Goal: Communication & Community: Share content

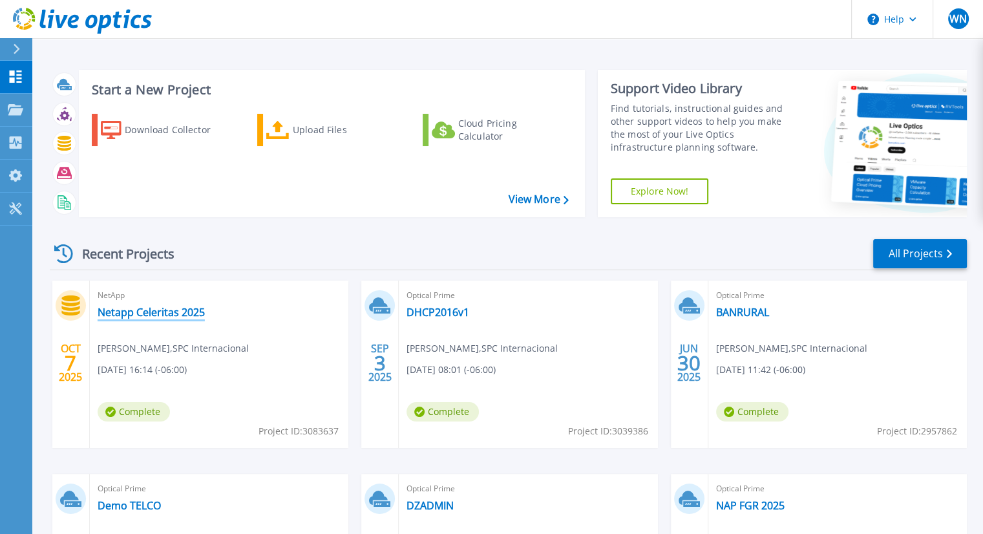
click at [174, 313] on link "Netapp Celeritas 2025" at bounding box center [151, 312] width 107 height 13
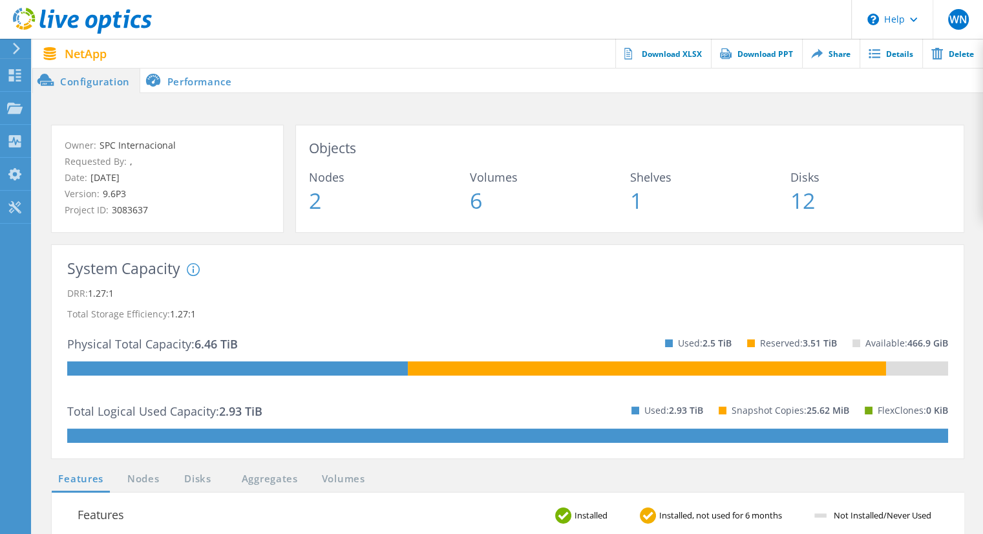
click at [203, 81] on li "Performance" at bounding box center [190, 80] width 101 height 26
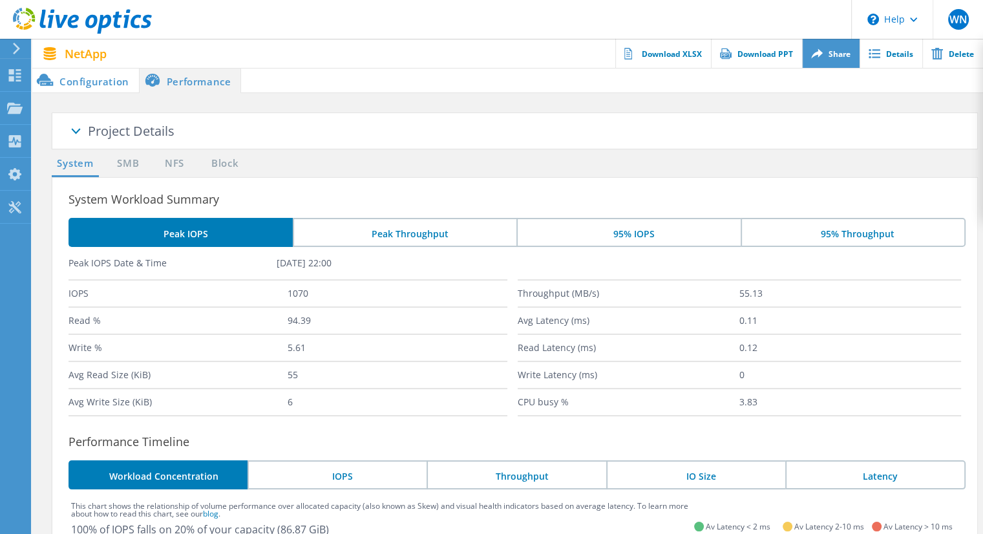
click at [841, 59] on link "Share" at bounding box center [830, 53] width 57 height 29
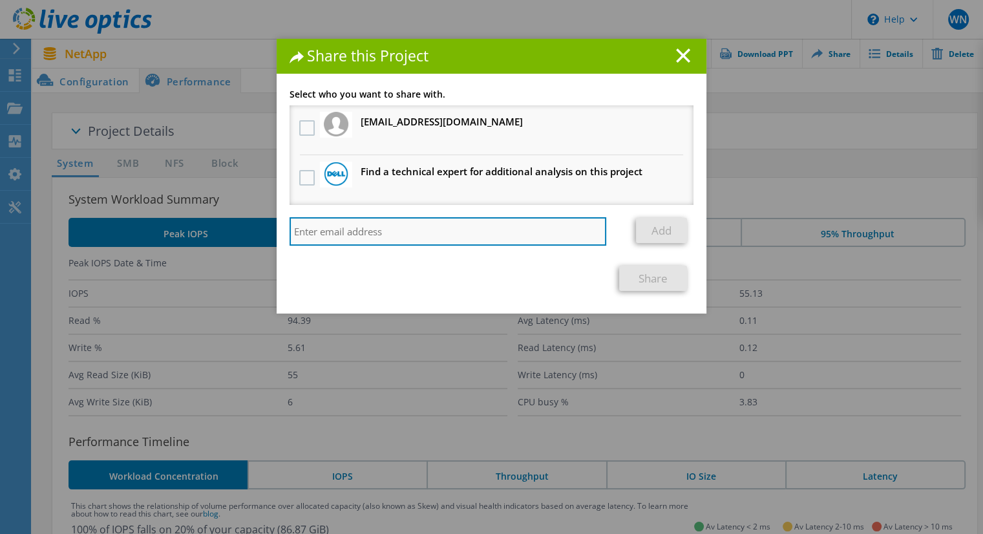
click at [323, 236] on input "search" at bounding box center [447, 231] width 317 height 28
paste input "411244"
type input "4"
paste input "[PERSON_NAME][EMAIL_ADDRESS][PERSON_NAME][DOMAIN_NAME]"
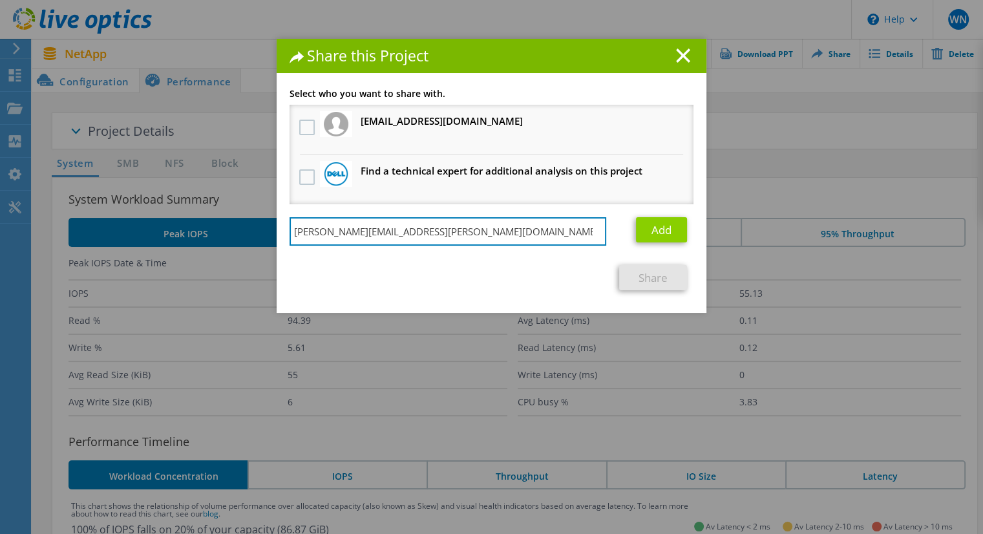
type input "[PERSON_NAME][EMAIL_ADDRESS][PERSON_NAME][DOMAIN_NAME]"
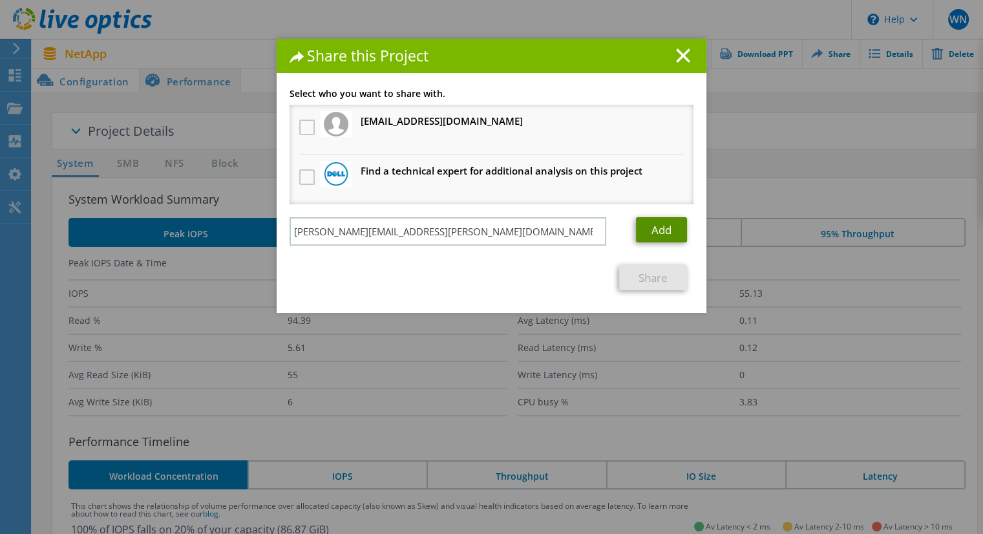
click at [650, 220] on link "Add" at bounding box center [661, 229] width 51 height 25
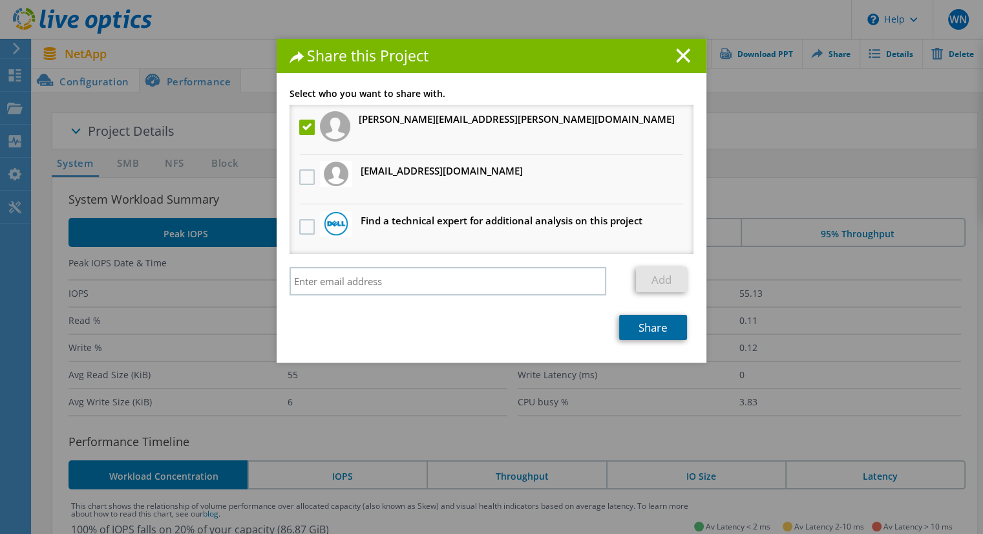
click at [649, 324] on link "Share" at bounding box center [653, 327] width 68 height 25
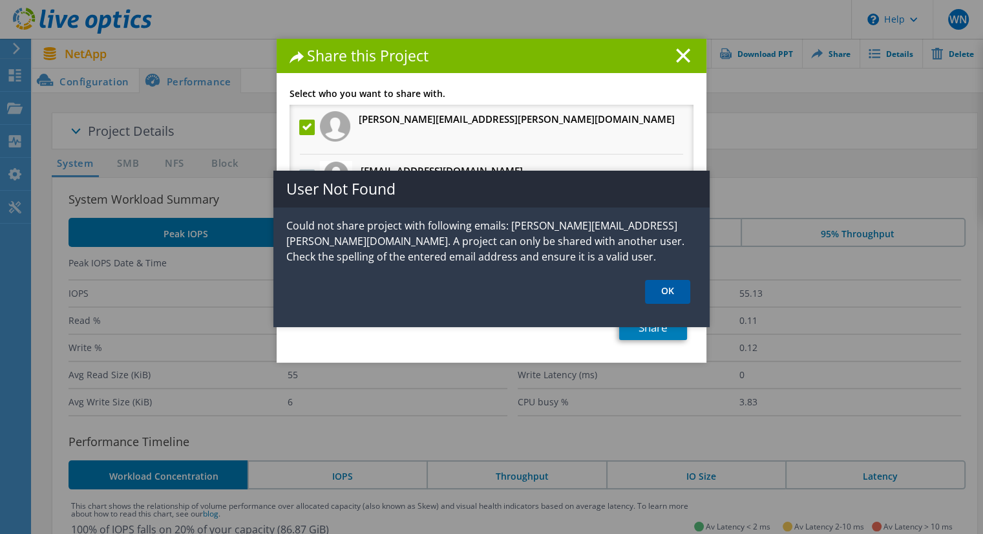
click at [661, 287] on link "OK" at bounding box center [667, 292] width 45 height 24
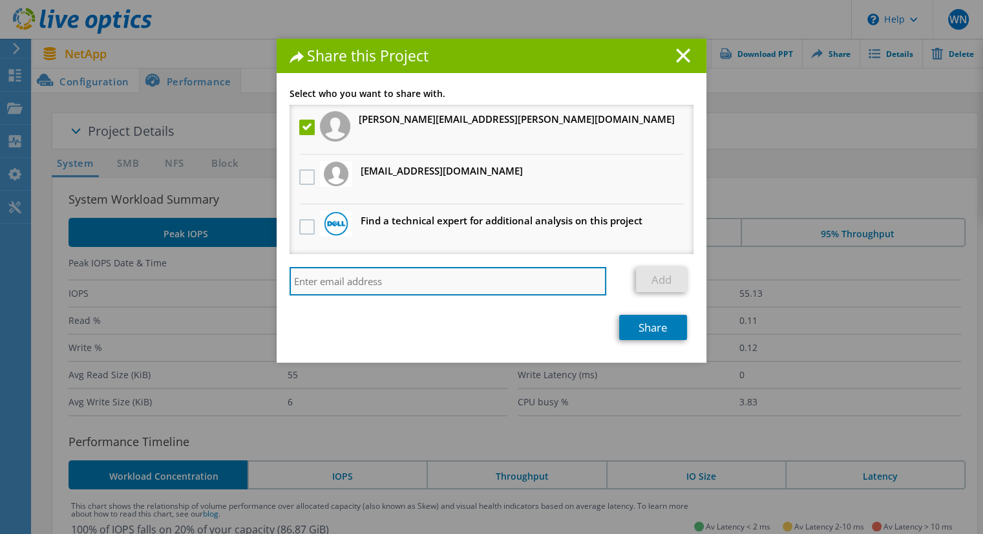
click at [346, 275] on input "search" at bounding box center [447, 281] width 317 height 28
paste input "[PERSON_NAME][EMAIL_ADDRESS][PERSON_NAME][DOMAIN_NAME]"
type input "[PERSON_NAME][EMAIL_ADDRESS][PERSON_NAME][DOMAIN_NAME]"
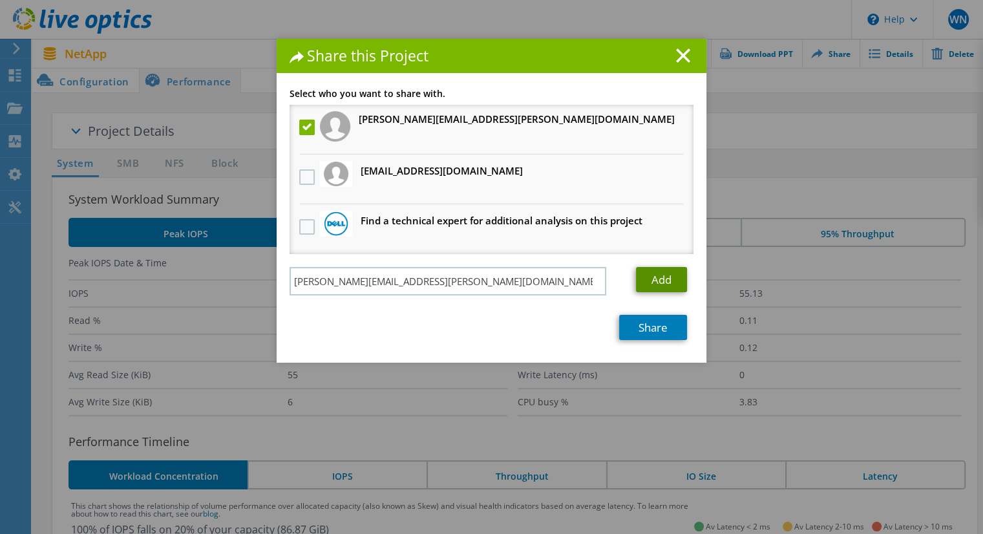
click at [652, 275] on link "Add" at bounding box center [661, 279] width 51 height 25
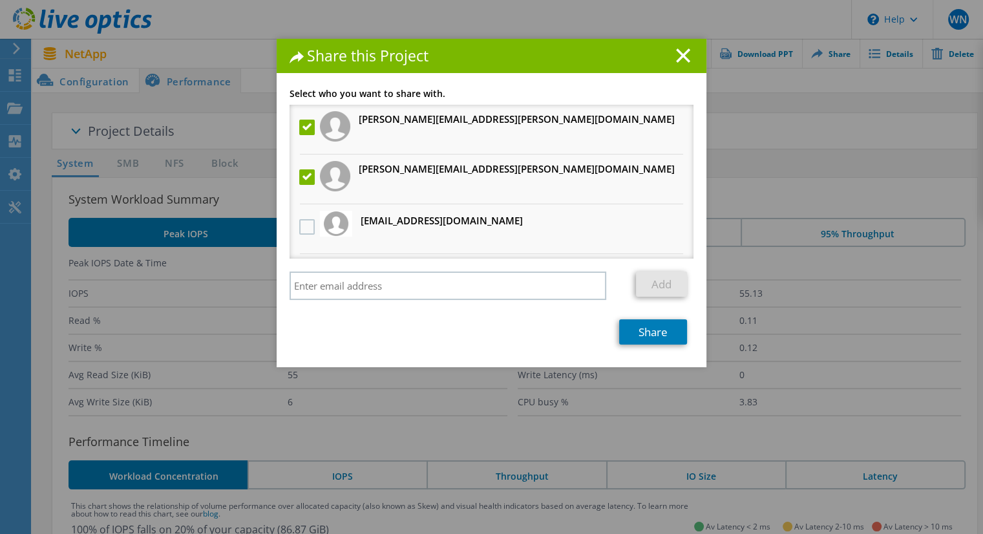
click at [302, 177] on label at bounding box center [308, 177] width 19 height 16
click at [0, 0] on input "checkbox" at bounding box center [0, 0] width 0 height 0
click at [645, 334] on link "Share" at bounding box center [653, 331] width 68 height 25
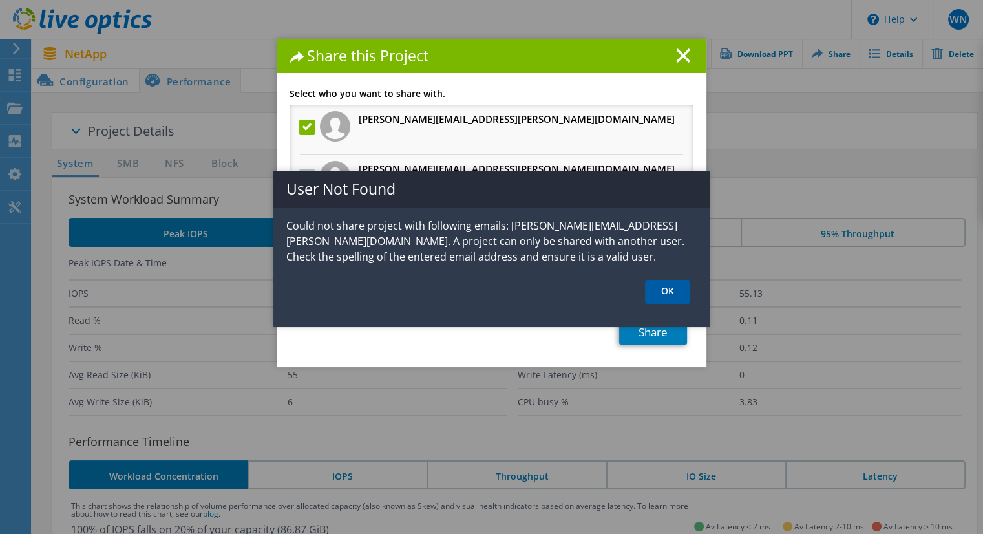
click at [676, 300] on link "OK" at bounding box center [667, 292] width 45 height 24
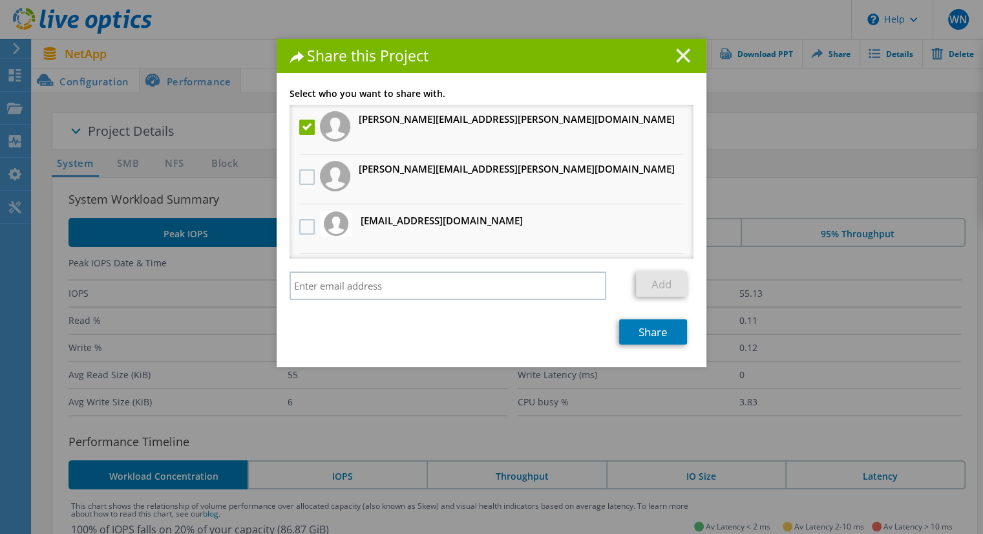
click at [680, 57] on line at bounding box center [682, 55] width 13 height 13
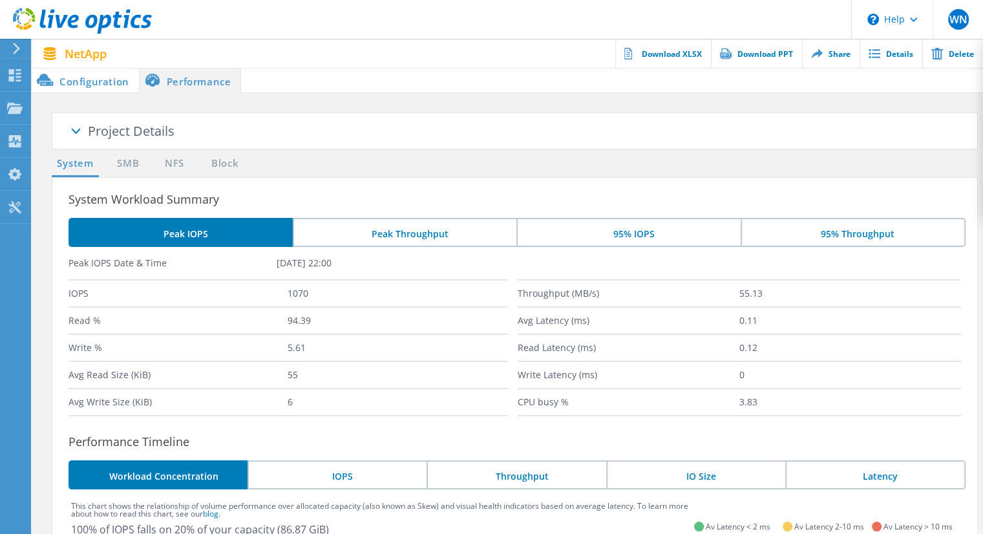
click at [88, 89] on li "Configuration" at bounding box center [85, 80] width 107 height 26
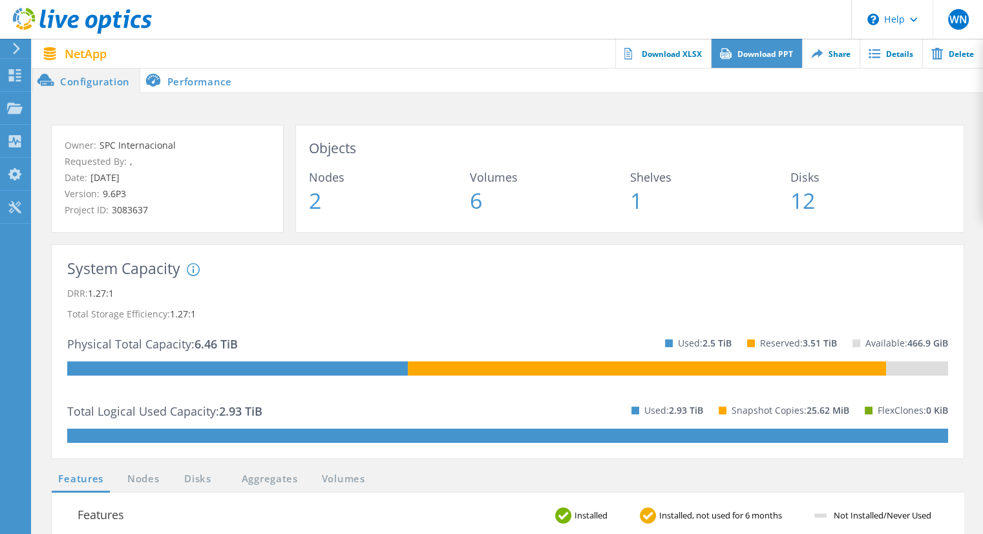
click at [784, 57] on link "Download PPT" at bounding box center [756, 53] width 91 height 29
